Goal: Navigation & Orientation: Find specific page/section

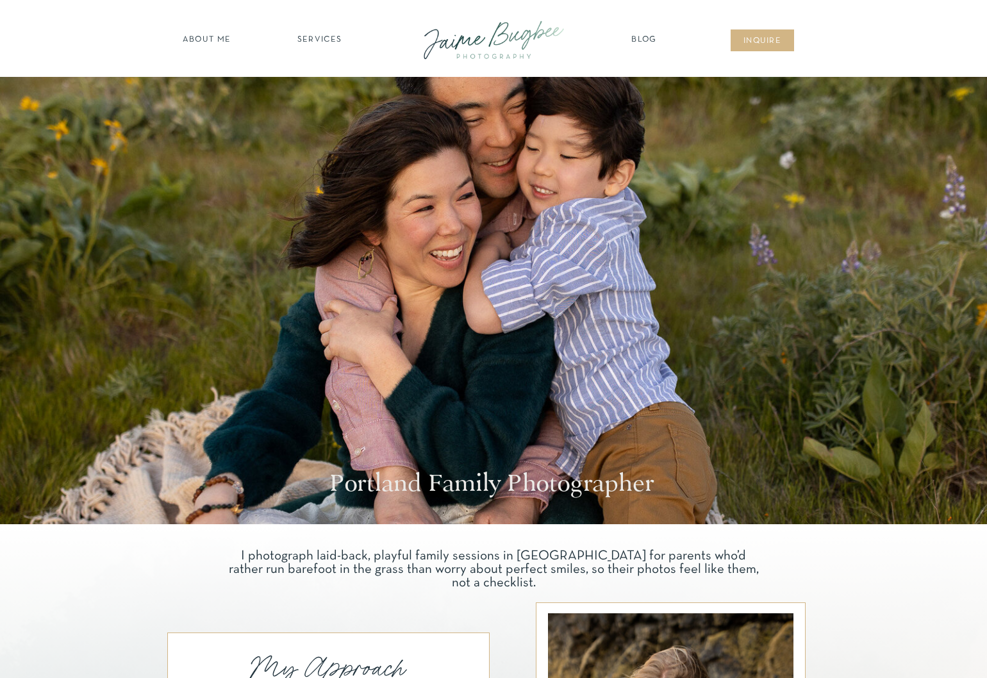
click at [190, 38] on nav "about ME" at bounding box center [207, 40] width 56 height 13
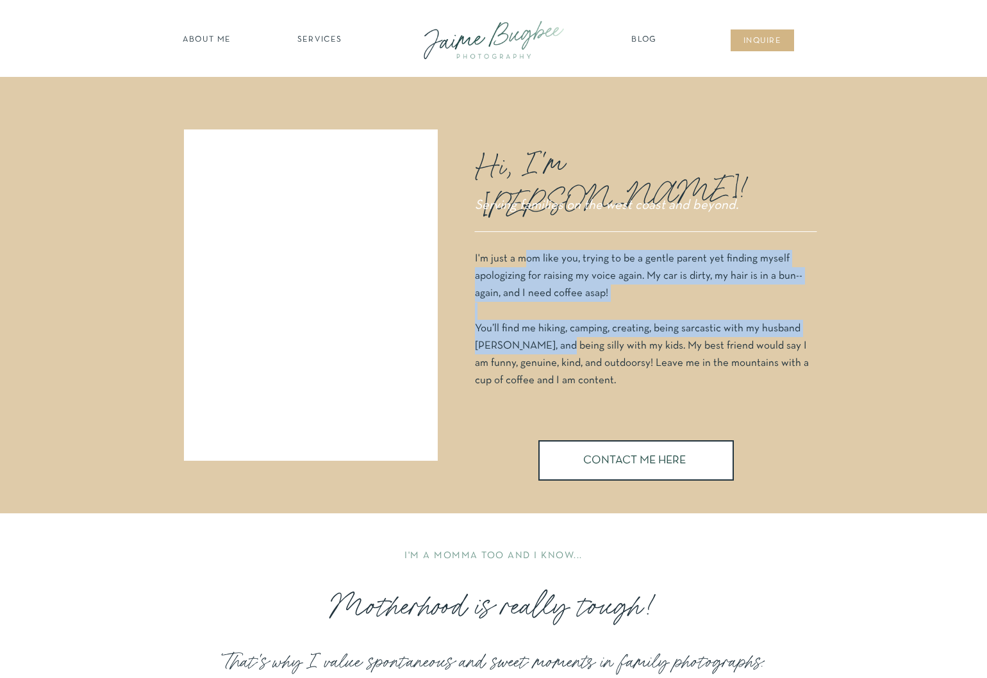
drag, startPoint x: 522, startPoint y: 251, endPoint x: 553, endPoint y: 350, distance: 104.6
click at [553, 350] on p "I'm just a mom like you, trying to be a gentle parent yet finding myself apolog…" at bounding box center [644, 327] width 339 height 154
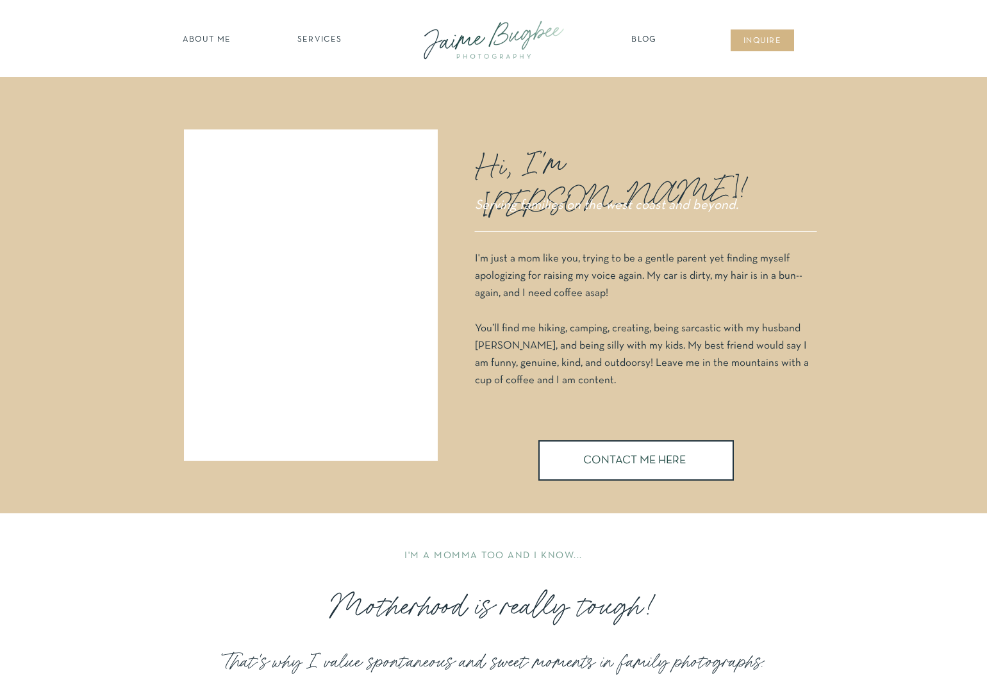
click at [317, 38] on nav "SERVICES" at bounding box center [319, 40] width 72 height 13
click at [313, 104] on nav "families" at bounding box center [319, 110] width 98 height 12
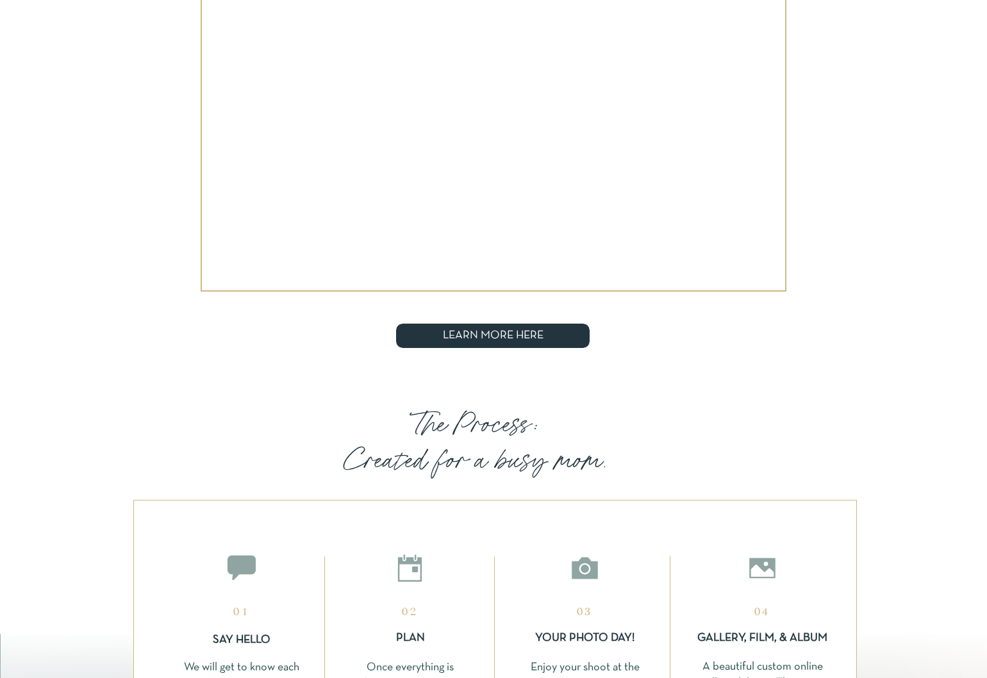
scroll to position [1924, 0]
